Goal: Information Seeking & Learning: Learn about a topic

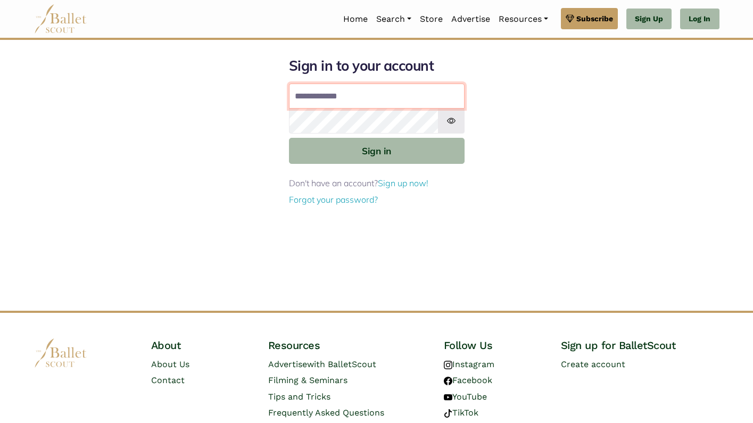
type input "**********"
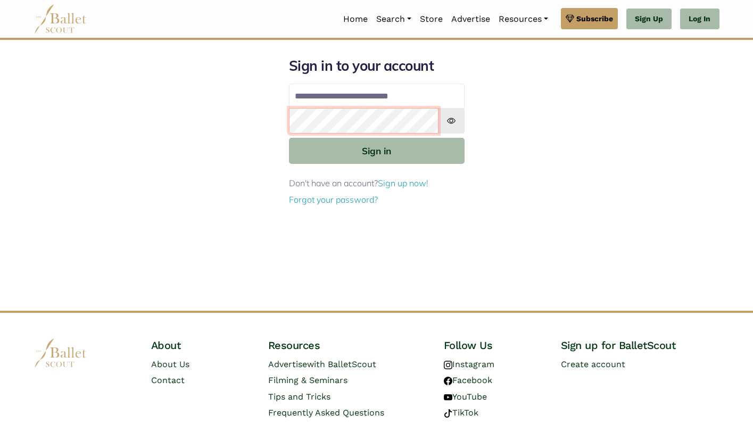
click at [376, 150] on button "Sign in" at bounding box center [377, 151] width 176 height 26
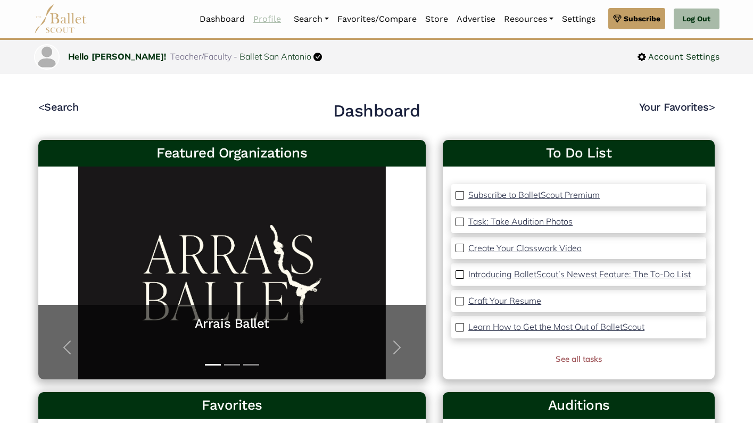
click at [266, 20] on link "Profile" at bounding box center [267, 19] width 36 height 22
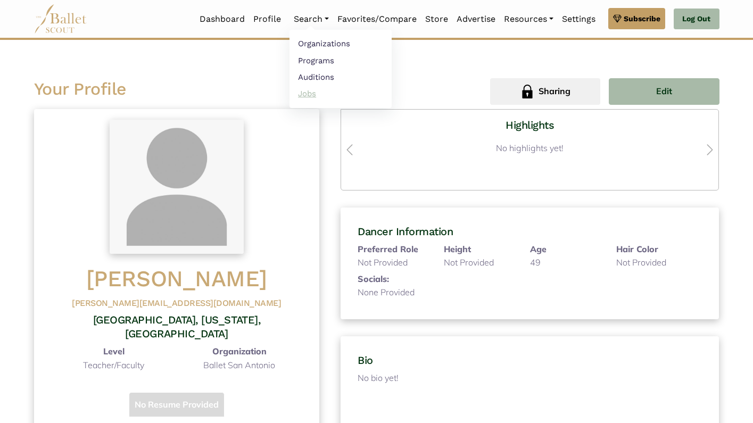
click at [306, 90] on link "Jobs" at bounding box center [341, 93] width 102 height 17
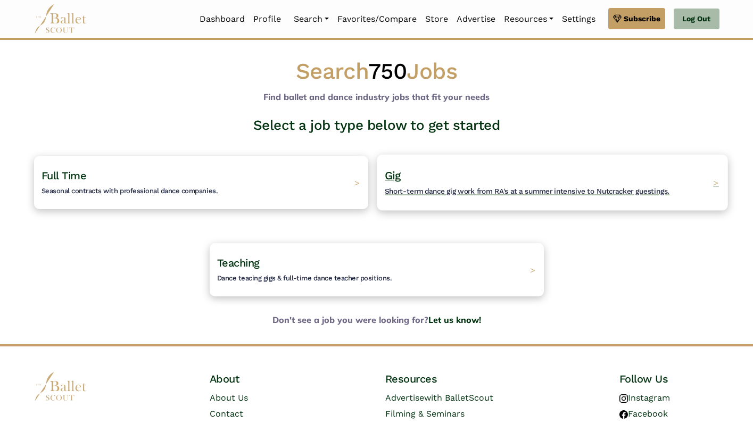
click at [478, 168] on h4 "Gig Short-term dance gig work from RA's at a summer intensive to Nutcracker gue…" at bounding box center [527, 182] width 285 height 29
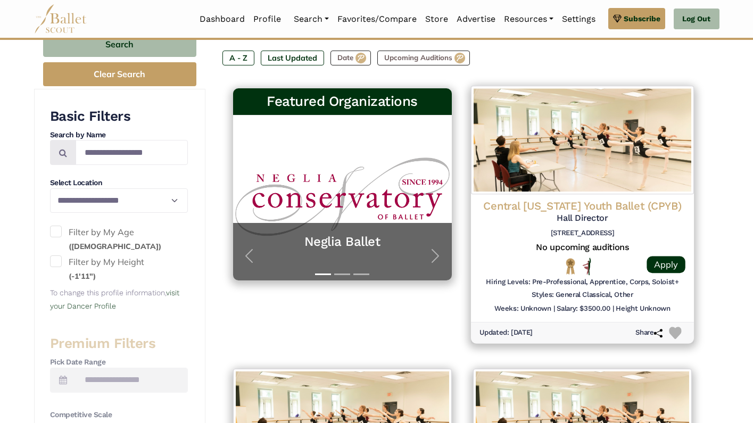
scroll to position [201, 0]
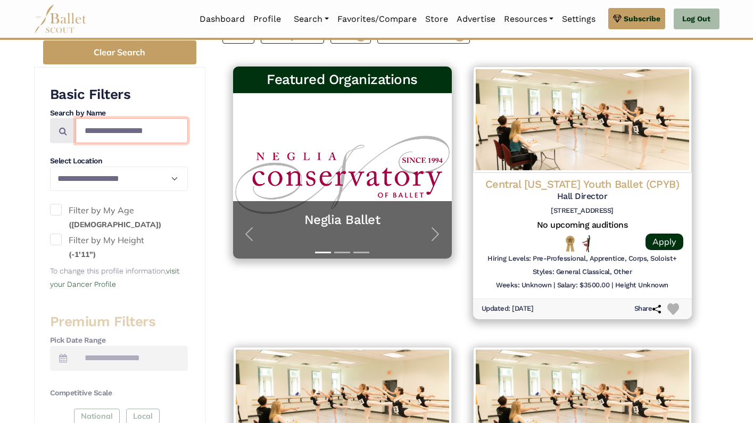
click at [124, 128] on input "Search by names..." at bounding box center [132, 130] width 112 height 25
type input "**********"
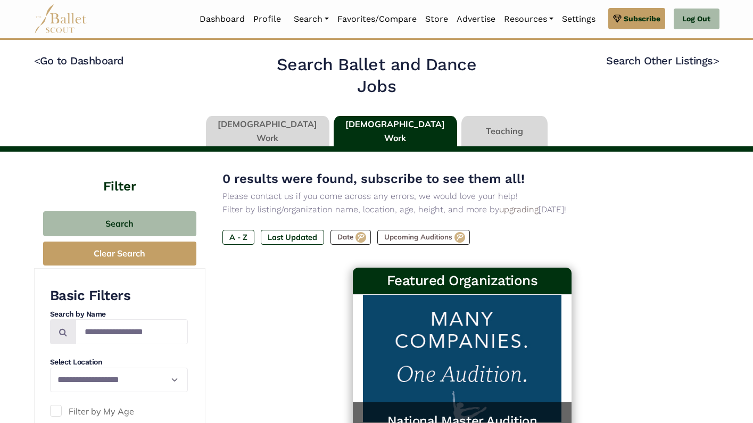
click at [303, 135] on link at bounding box center [268, 131] width 124 height 30
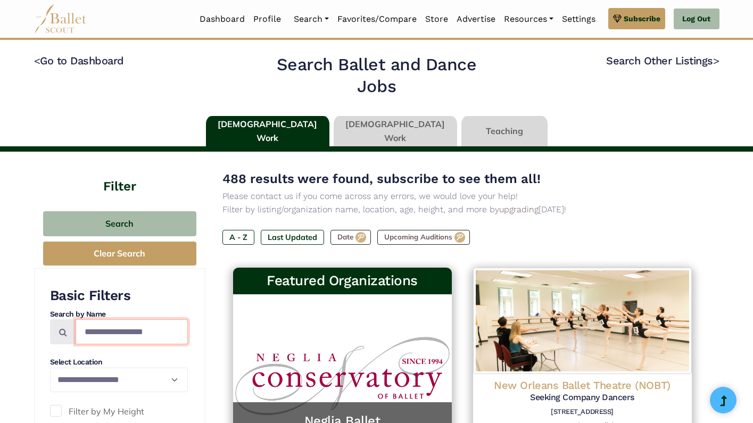
click at [140, 329] on input "Search by names..." at bounding box center [132, 331] width 112 height 25
type input "**********"
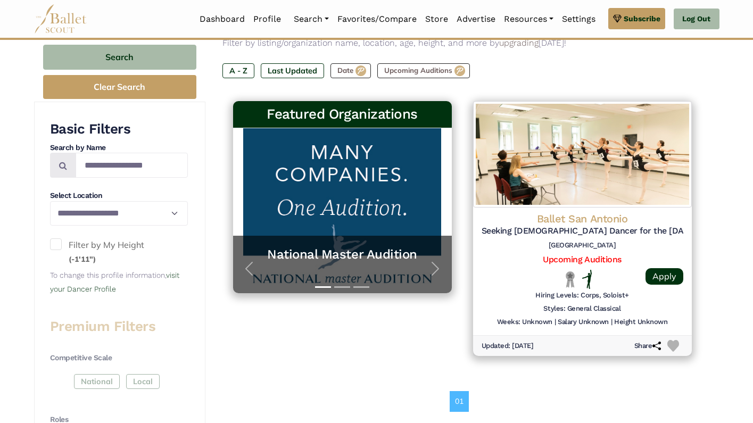
scroll to position [142, 0]
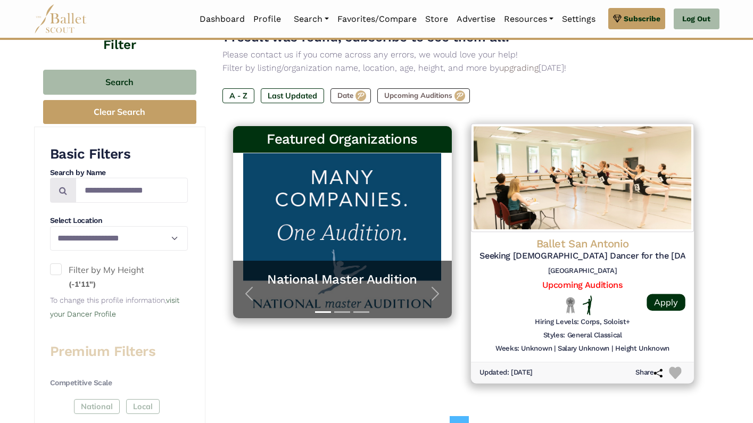
click at [612, 200] on img at bounding box center [582, 178] width 223 height 109
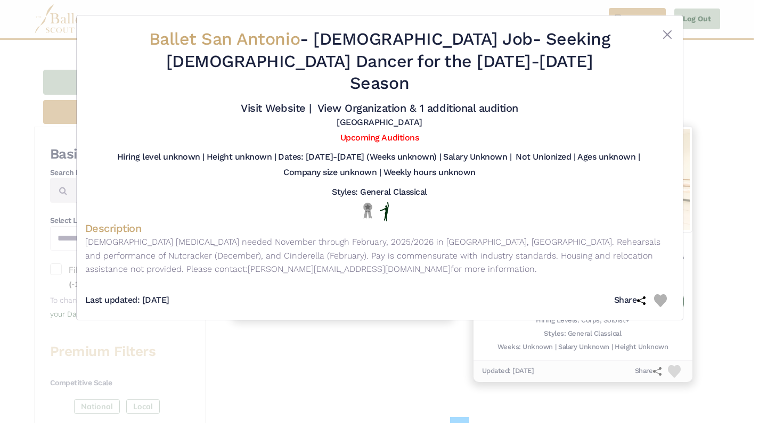
drag, startPoint x: 85, startPoint y: 231, endPoint x: 301, endPoint y: 269, distance: 219.0
click at [301, 269] on div "Ballet San Antonio - Full Time Job - Seeking Male Dancer for the 2025-2026 Seas…" at bounding box center [379, 168] width 589 height 288
copy div "Male ballet dancer needed November through February, 2025/2026 in San Antonio, …"
click at [467, 203] on div at bounding box center [380, 211] width 572 height 19
click at [667, 35] on button "Close" at bounding box center [667, 34] width 13 height 13
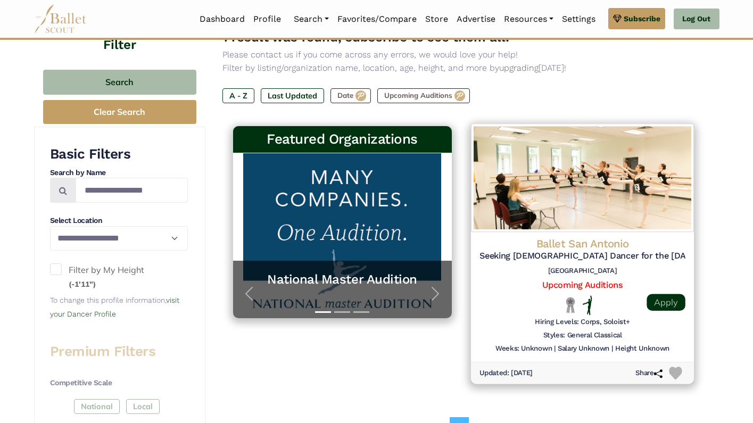
click at [666, 300] on link "Apply" at bounding box center [666, 302] width 38 height 17
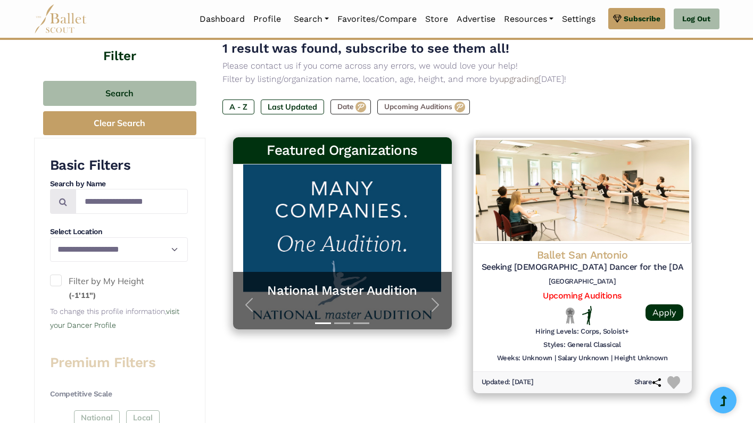
scroll to position [121, 0]
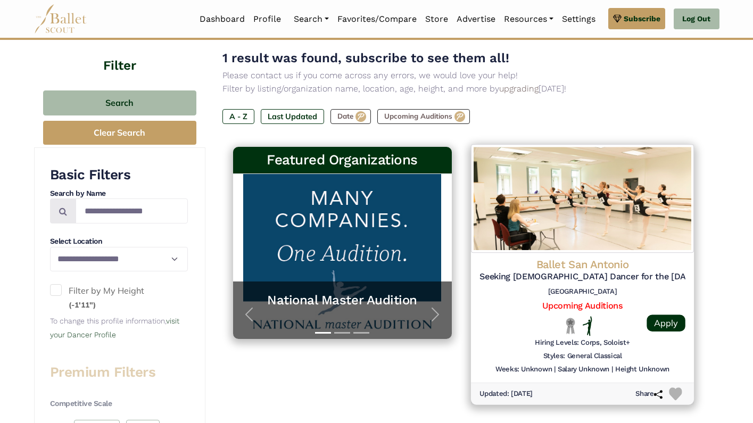
click at [599, 180] on img at bounding box center [582, 199] width 223 height 109
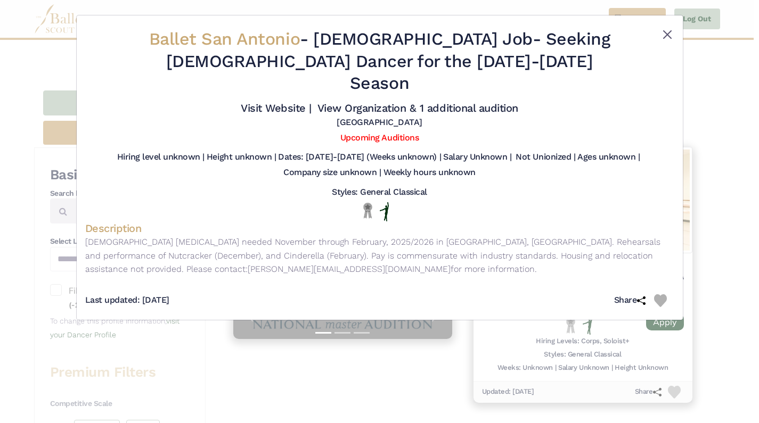
click at [670, 36] on button "Close" at bounding box center [667, 34] width 13 height 13
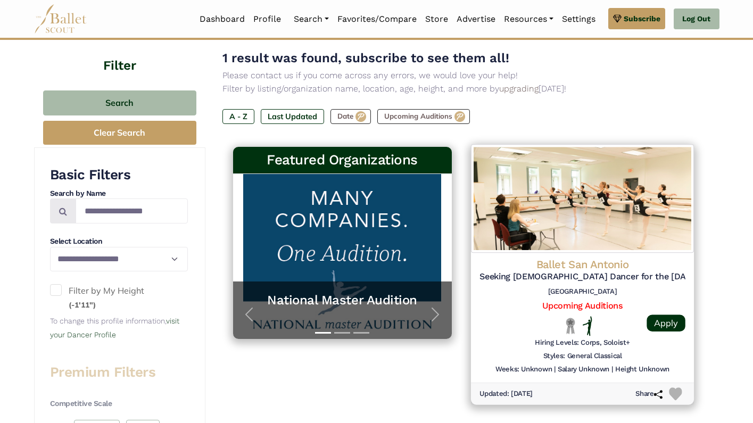
click at [568, 208] on img at bounding box center [582, 199] width 223 height 109
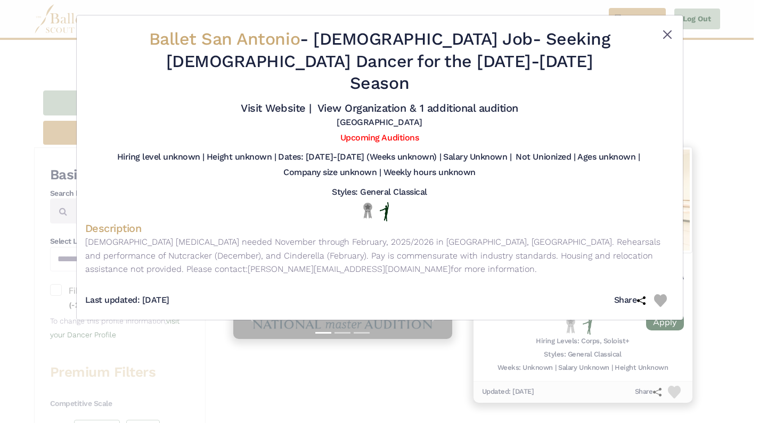
click at [667, 36] on button "Close" at bounding box center [667, 34] width 13 height 13
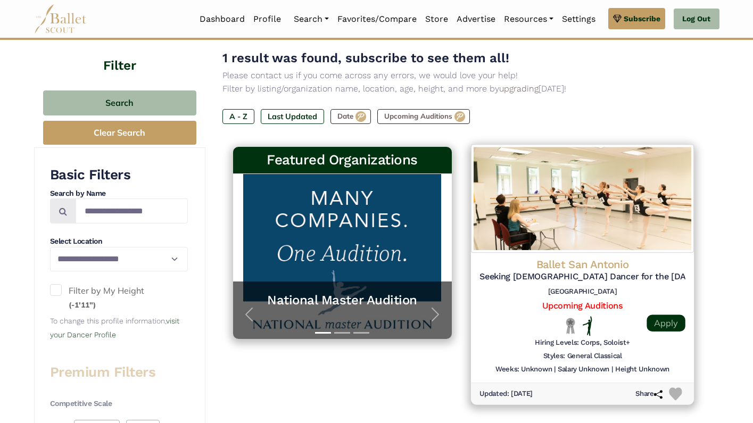
click at [666, 321] on link "Apply" at bounding box center [666, 323] width 38 height 17
